Goal: Task Accomplishment & Management: Complete application form

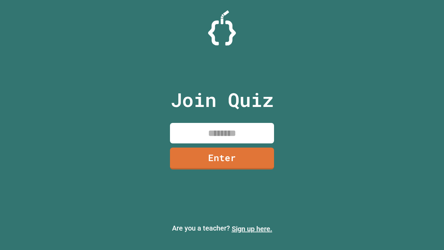
click at [252, 228] on link "Sign up here." at bounding box center [252, 228] width 41 height 8
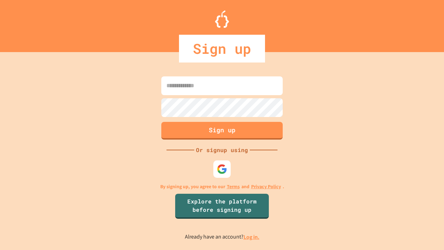
click at [252, 236] on link "Log in." at bounding box center [251, 236] width 16 height 7
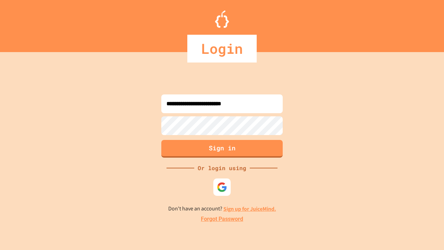
type input "**********"
